Goal: Check status: Check status

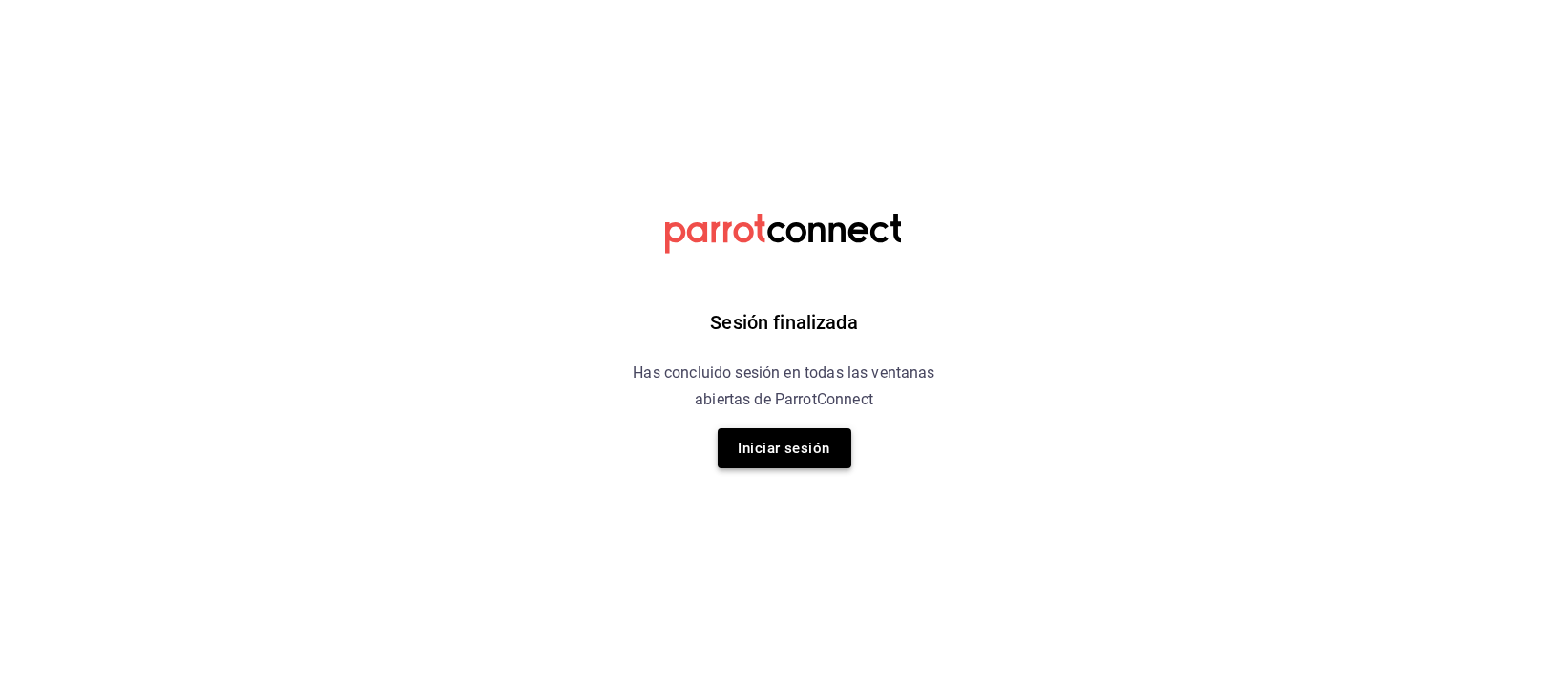
click at [807, 448] on button "Iniciar sesión" at bounding box center [784, 448] width 134 height 40
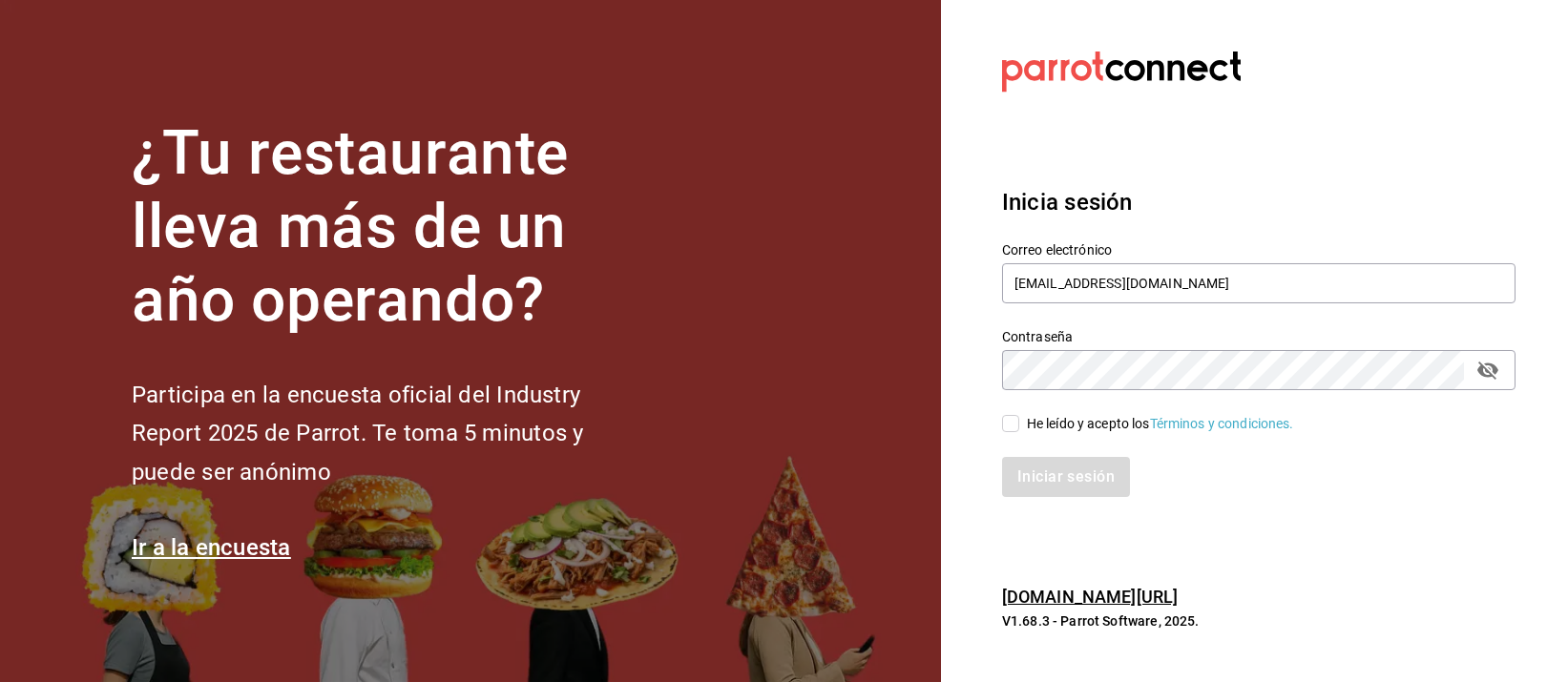
click at [1035, 417] on div "He leído y acepto los Términos y condiciones." at bounding box center [1160, 424] width 267 height 20
click at [1019, 417] on input "He leído y acepto los Términos y condiciones." at bounding box center [1011, 424] width 17 height 17
checkbox input "true"
click at [1048, 457] on button "Iniciar sesión" at bounding box center [1067, 477] width 130 height 40
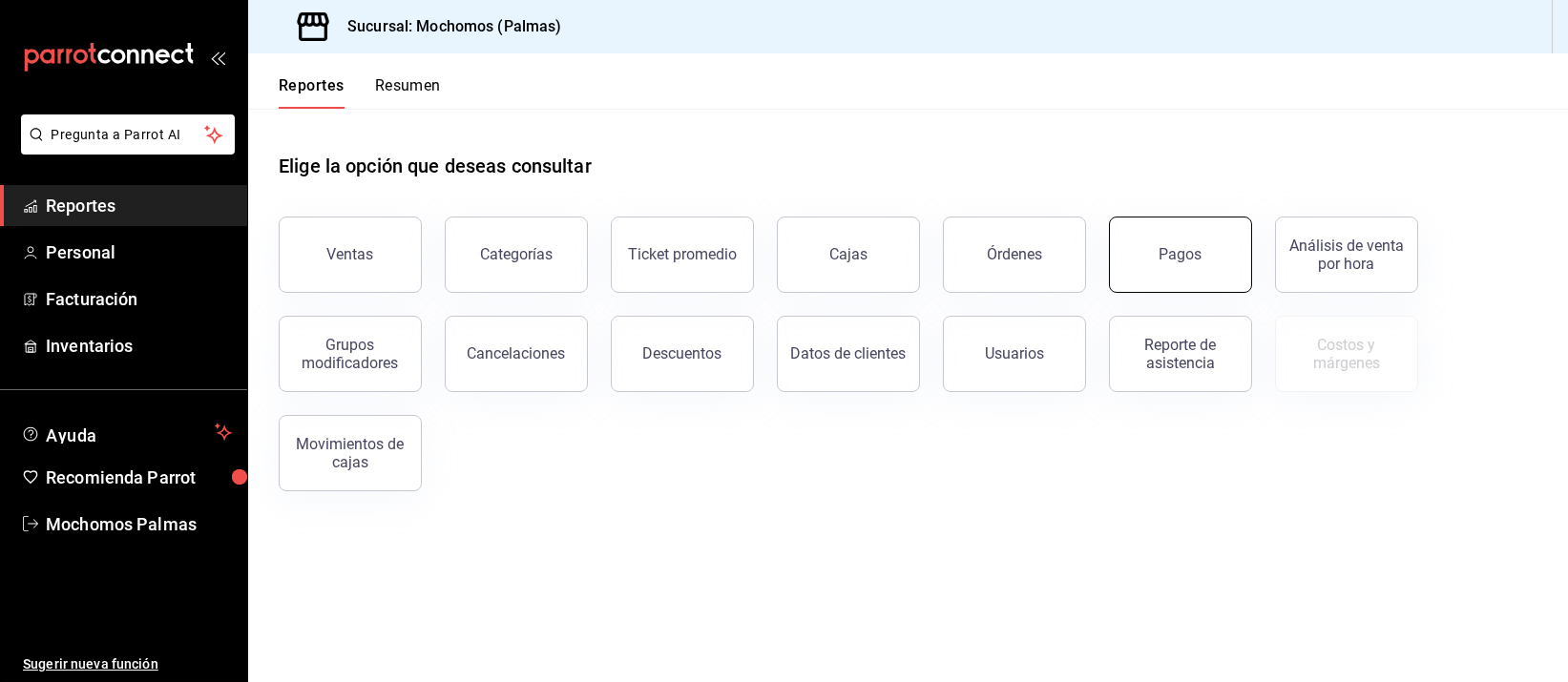
click at [1184, 261] on div "Pagos" at bounding box center [1181, 254] width 43 height 18
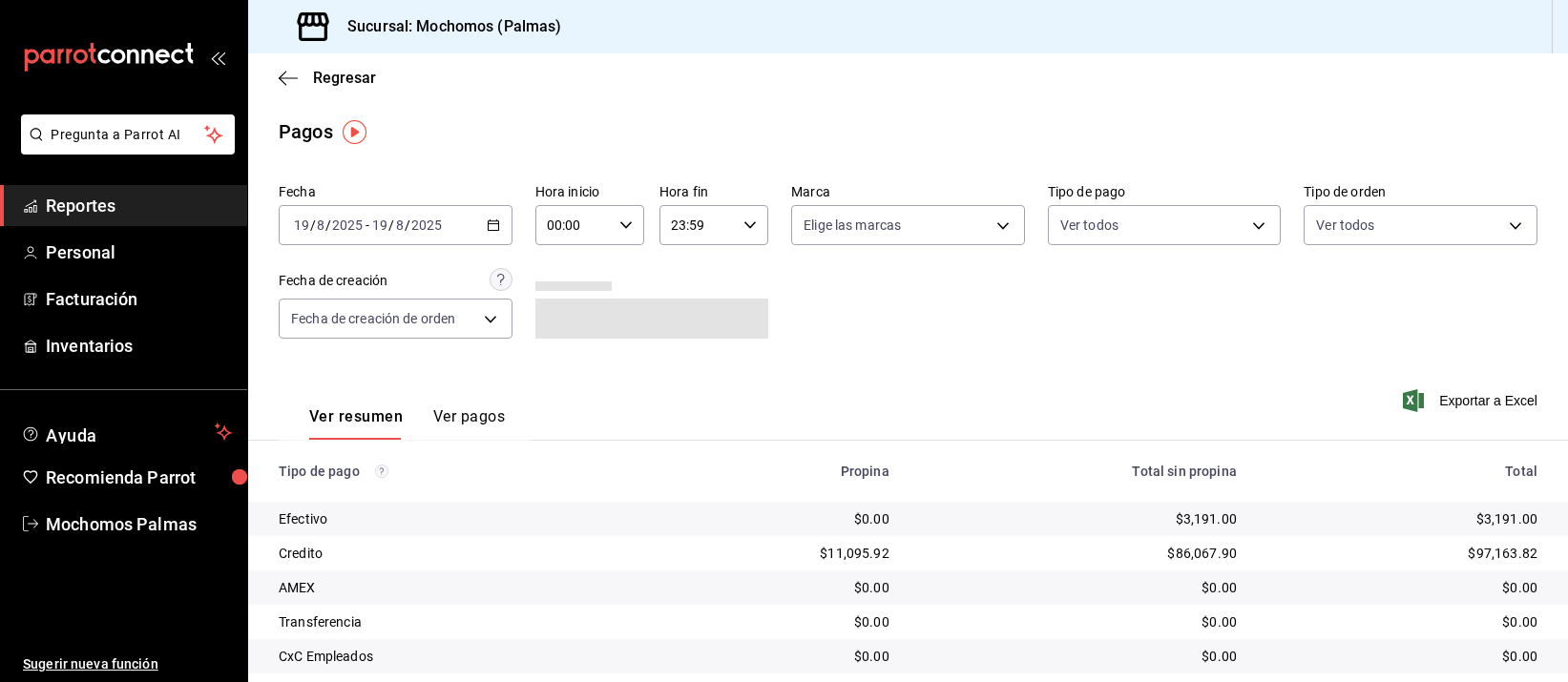
click at [590, 225] on input "00:00" at bounding box center [574, 225] width 76 height 38
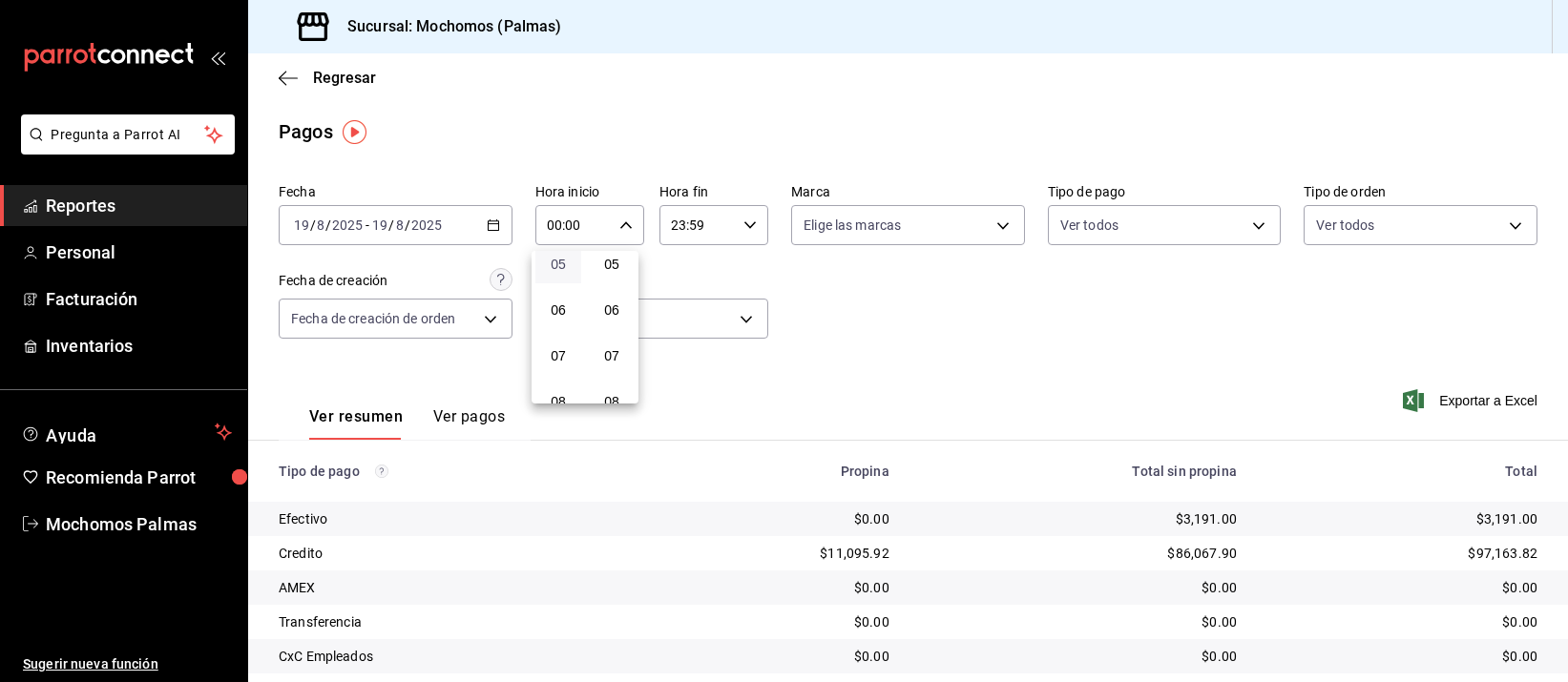
click at [559, 267] on span "05" at bounding box center [558, 264] width 23 height 15
type input "05:00"
click at [767, 128] on div at bounding box center [784, 341] width 1568 height 682
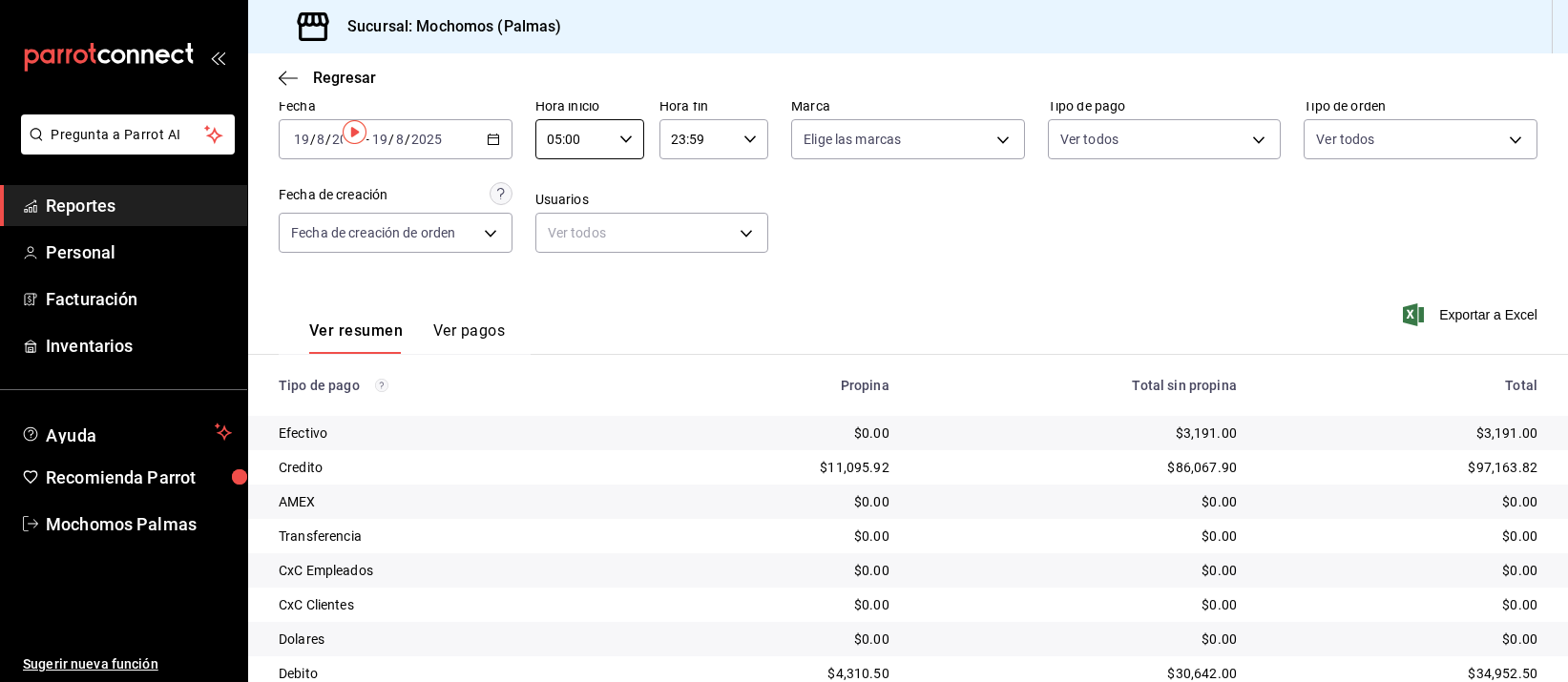
scroll to position [194, 0]
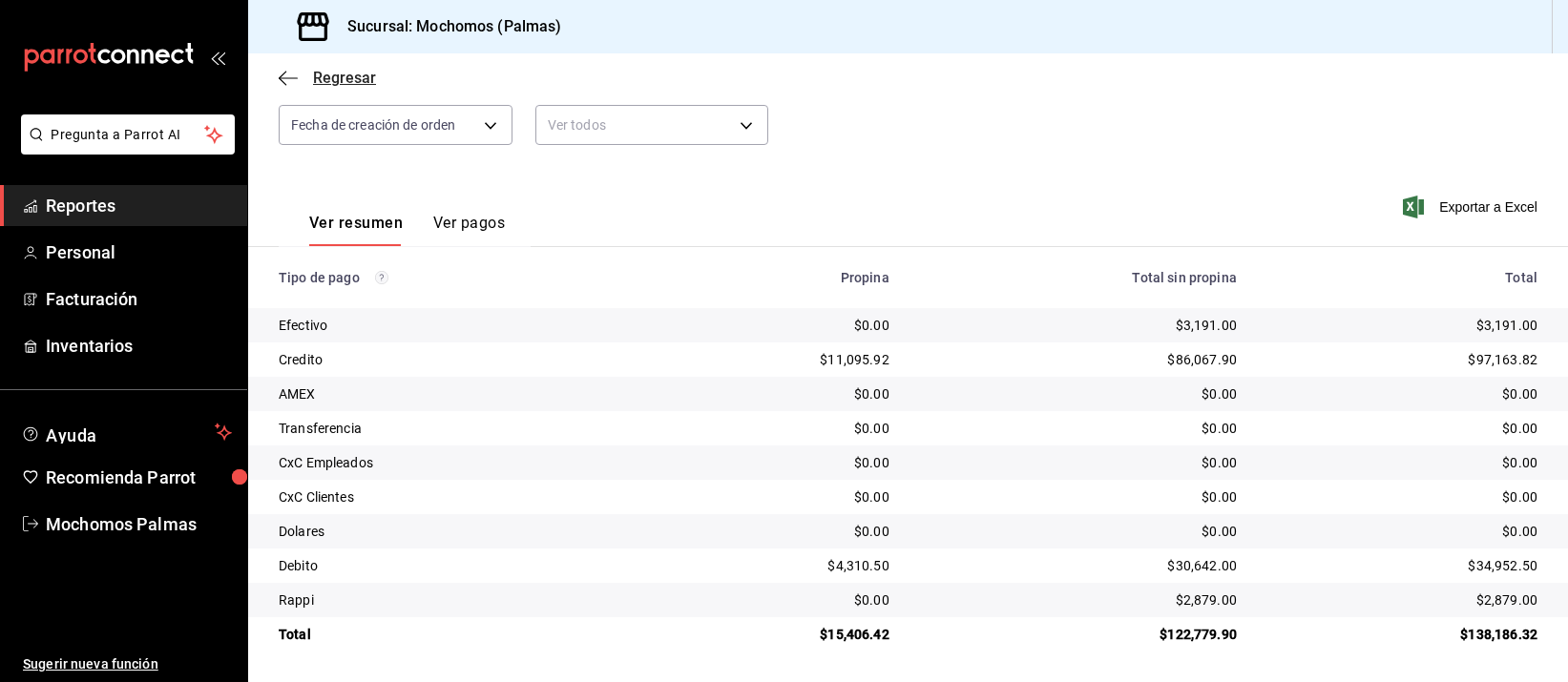
click at [356, 76] on span "Regresar" at bounding box center [345, 77] width 63 height 18
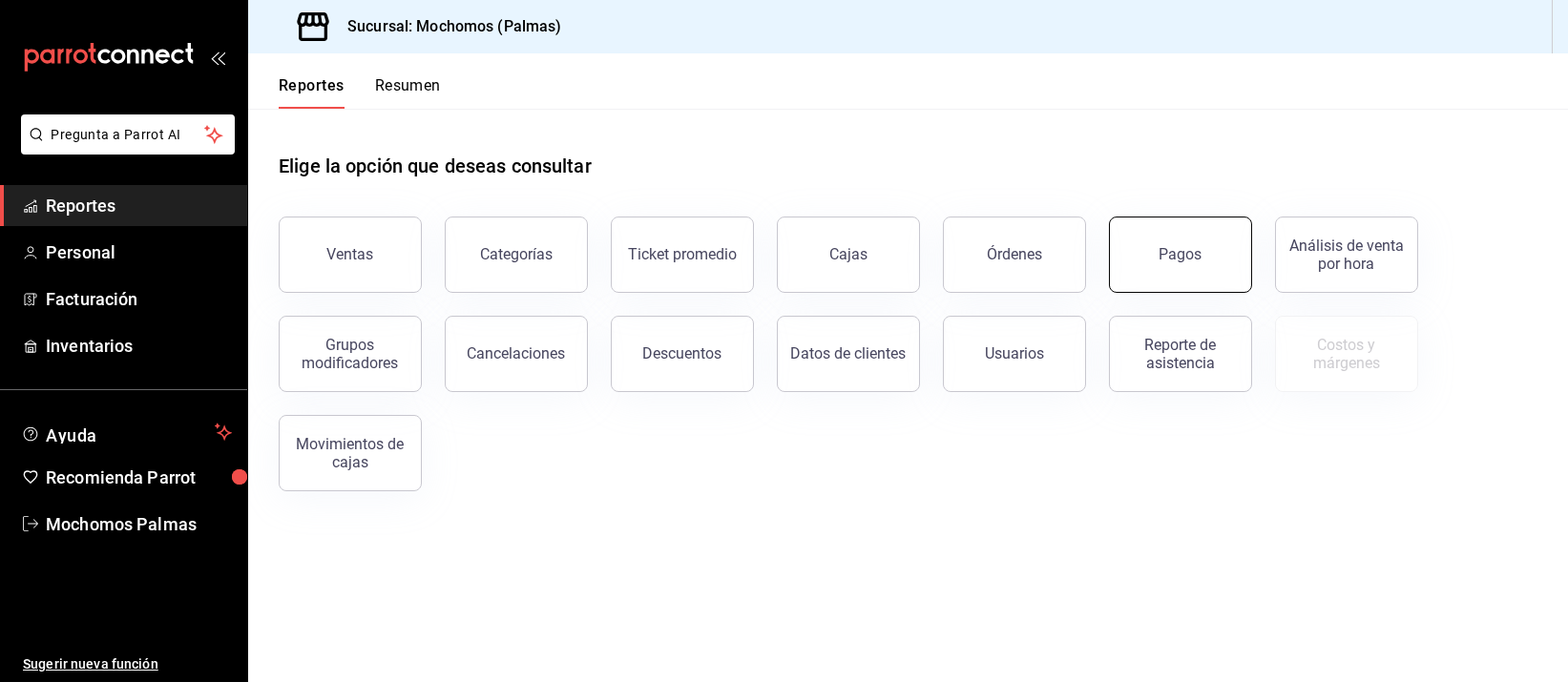
click at [1146, 231] on button "Pagos" at bounding box center [1181, 255] width 143 height 76
